Goal: Information Seeking & Learning: Learn about a topic

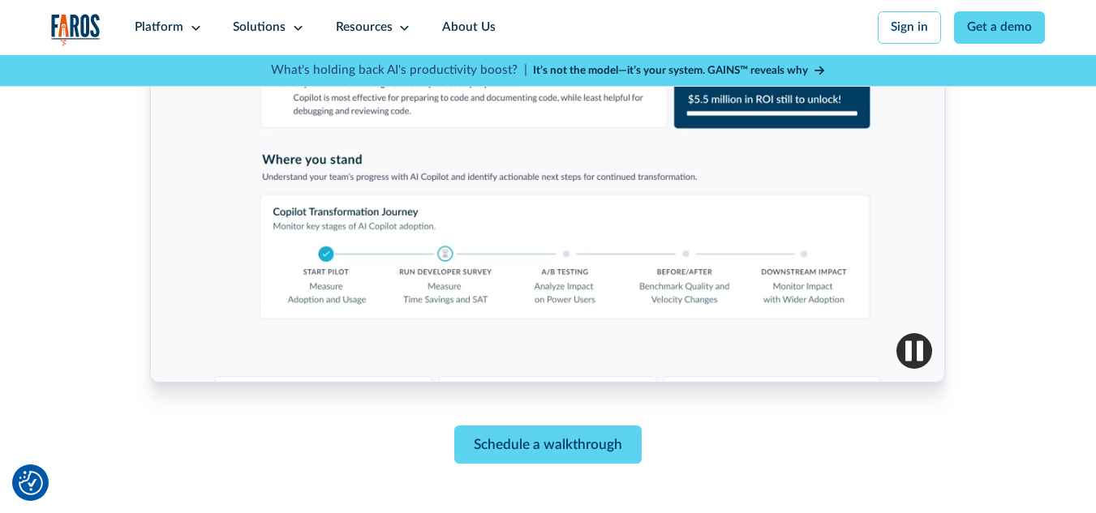
scroll to position [757, 0]
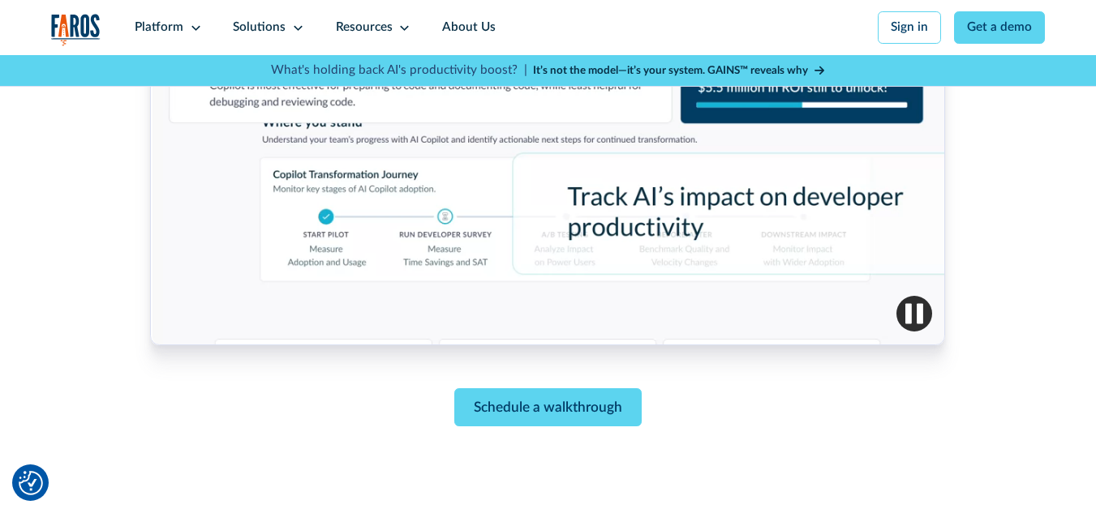
click at [911, 315] on img "button" at bounding box center [914, 314] width 36 height 36
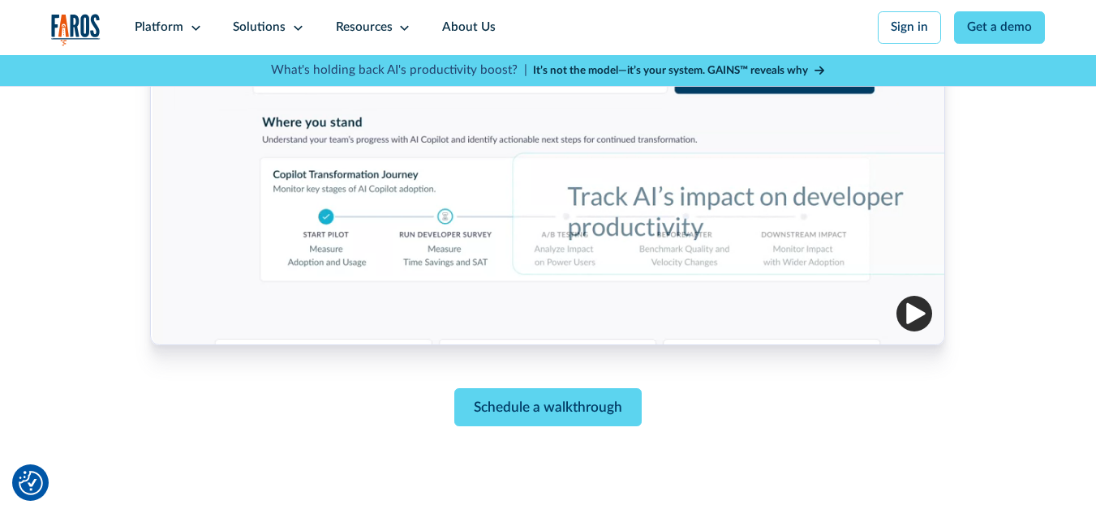
click at [913, 320] on img "button" at bounding box center [914, 314] width 36 height 36
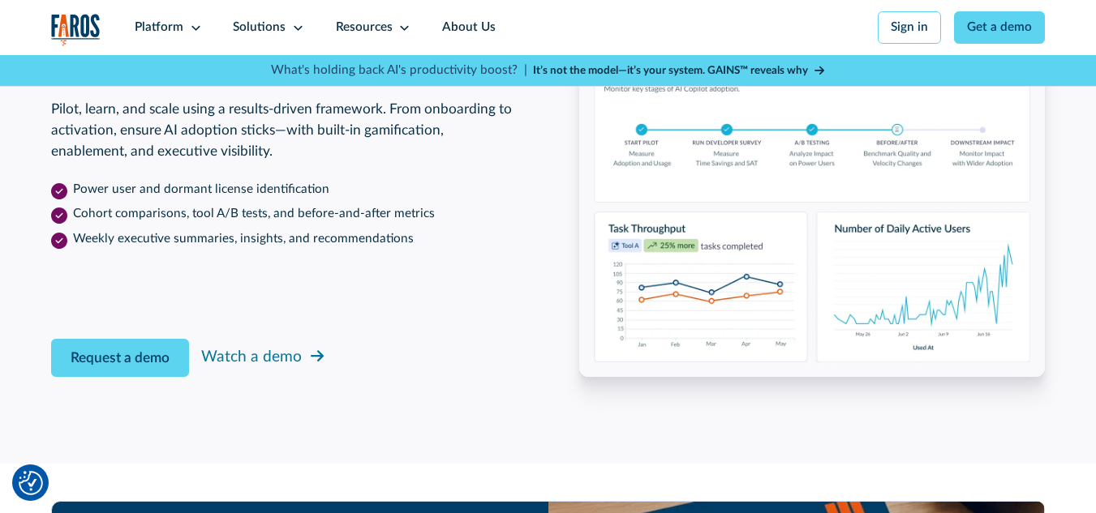
scroll to position [2541, 0]
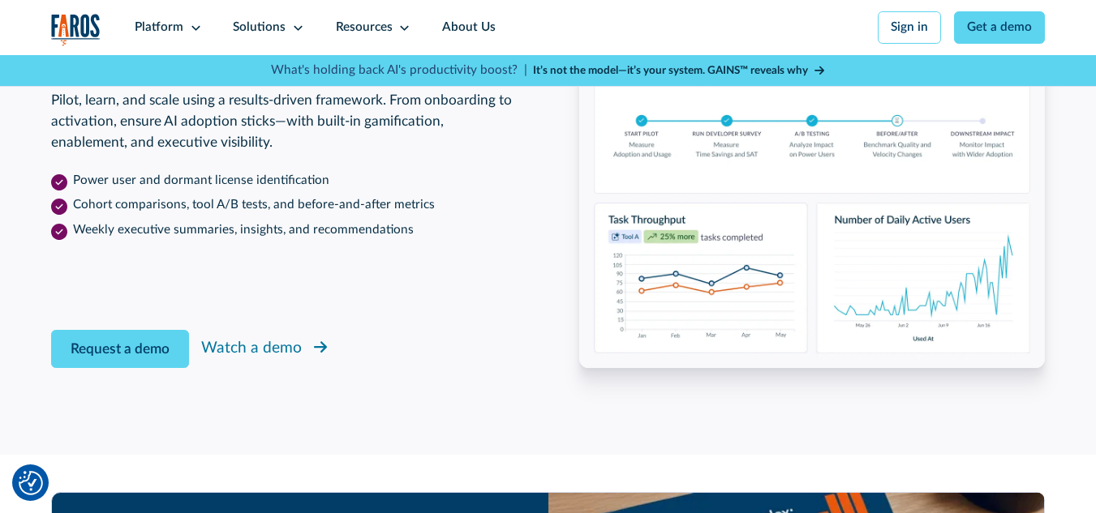
click at [241, 361] on div "Watch a demo" at bounding box center [251, 349] width 101 height 24
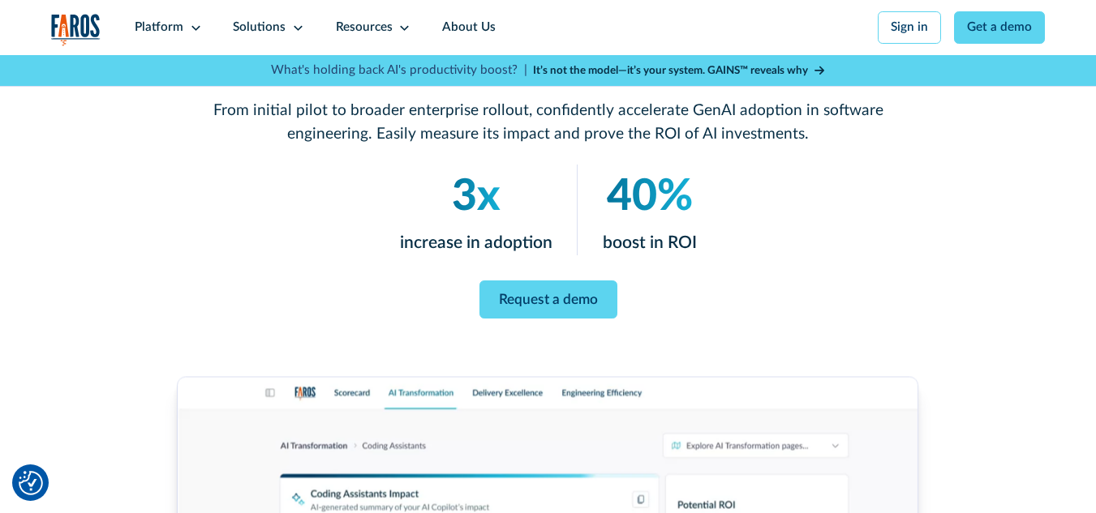
scroll to position [217, 0]
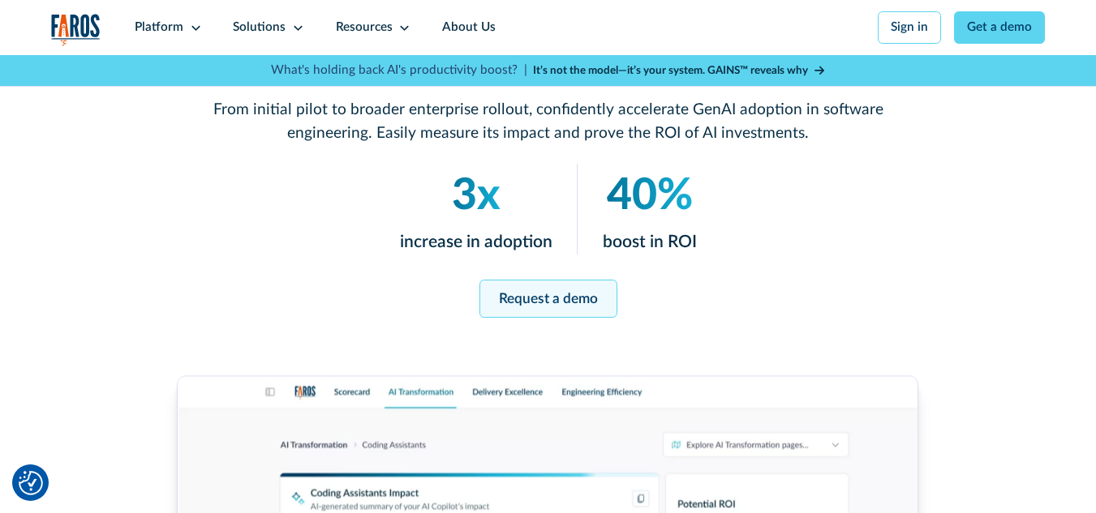
click at [523, 302] on link "Request a demo" at bounding box center [548, 299] width 138 height 38
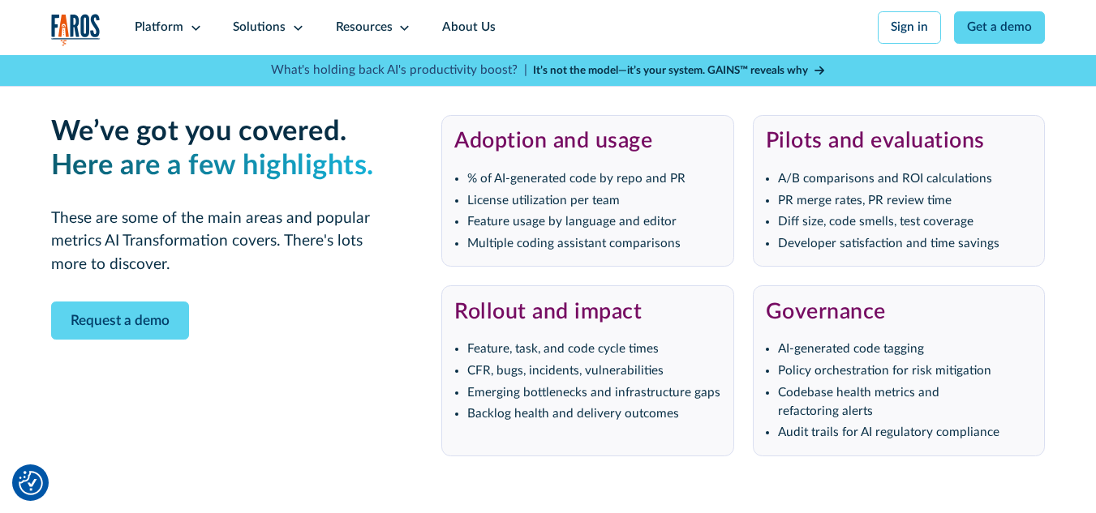
scroll to position [3171, 0]
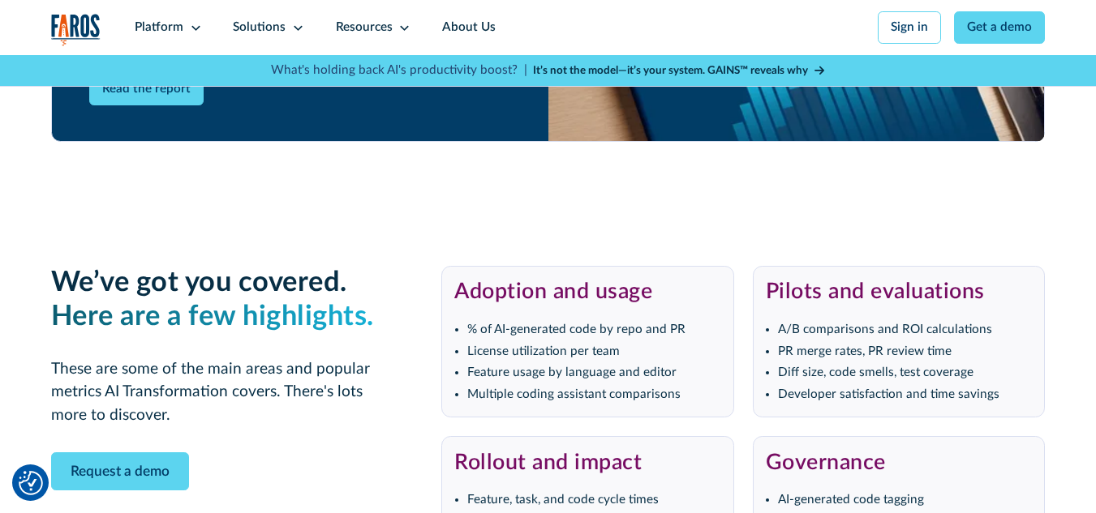
click at [598, 68] on strong "It’s not the model—it’s your system. GAINS™ reveals why" at bounding box center [670, 70] width 275 height 11
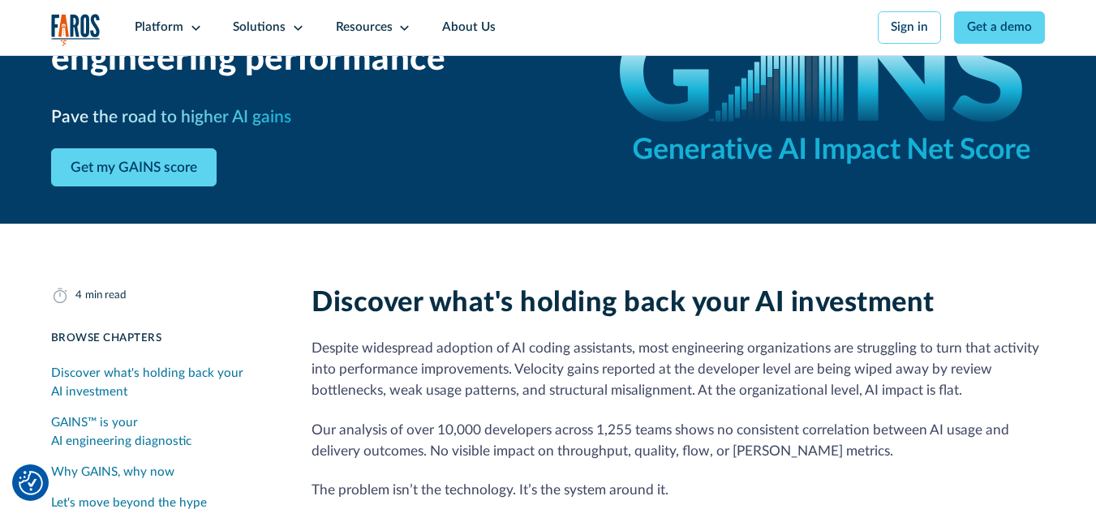
scroll to position [162, 0]
